Goal: Transaction & Acquisition: Subscribe to service/newsletter

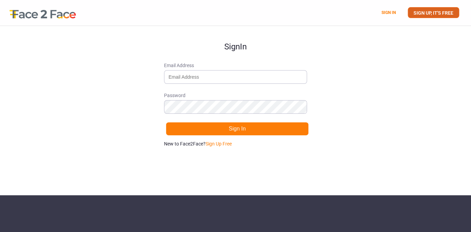
click at [425, 15] on link "SIGN UP, IT'S FREE" at bounding box center [433, 12] width 51 height 11
click at [430, 14] on link "SIGN UP, IT'S FREE" at bounding box center [433, 12] width 51 height 11
click at [436, 12] on link "SIGN UP, IT'S FREE" at bounding box center [433, 12] width 51 height 11
click at [230, 77] on input "Email Address" at bounding box center [235, 77] width 143 height 14
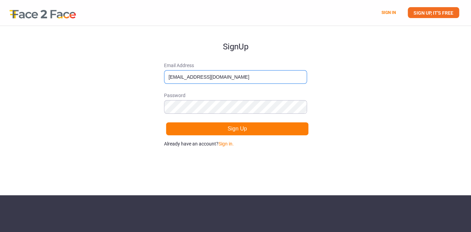
type input "jayeshpc12@gmail.com"
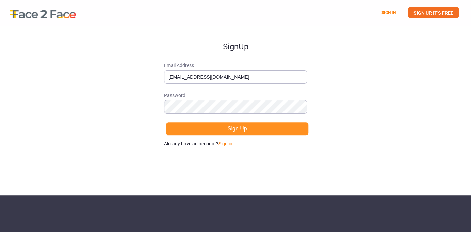
click at [231, 131] on button "Sign Up" at bounding box center [237, 129] width 143 height 14
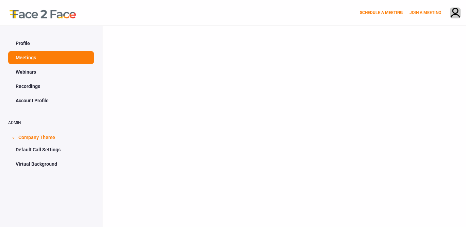
click at [25, 44] on link "Profile" at bounding box center [51, 43] width 86 height 13
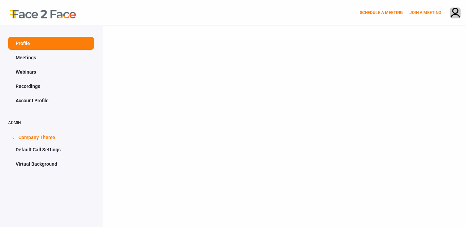
click at [28, 58] on link "Meetings" at bounding box center [51, 57] width 86 height 13
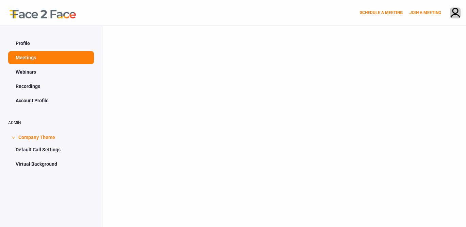
click at [28, 71] on link "Webinars" at bounding box center [51, 71] width 86 height 13
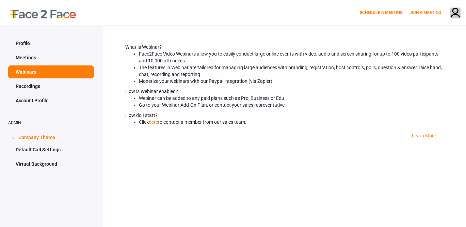
click at [27, 84] on link "Recordings" at bounding box center [51, 86] width 86 height 13
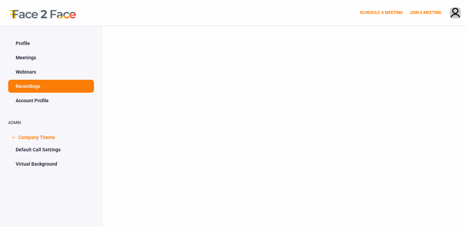
click at [33, 100] on link "Account Profile" at bounding box center [51, 100] width 86 height 13
